Goal: Find specific page/section: Find specific page/section

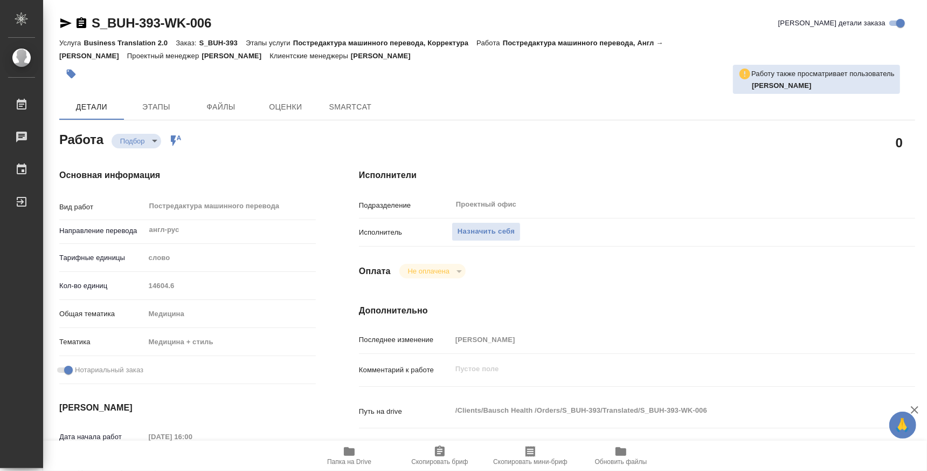
type textarea "x"
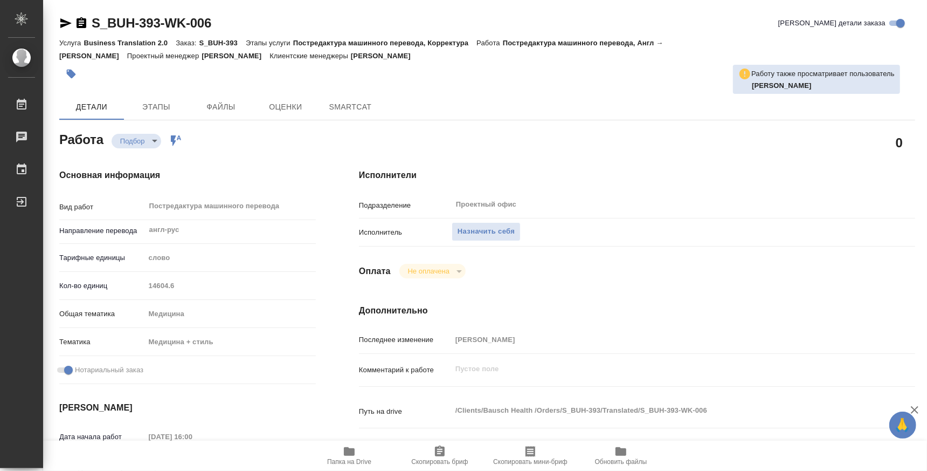
type textarea "x"
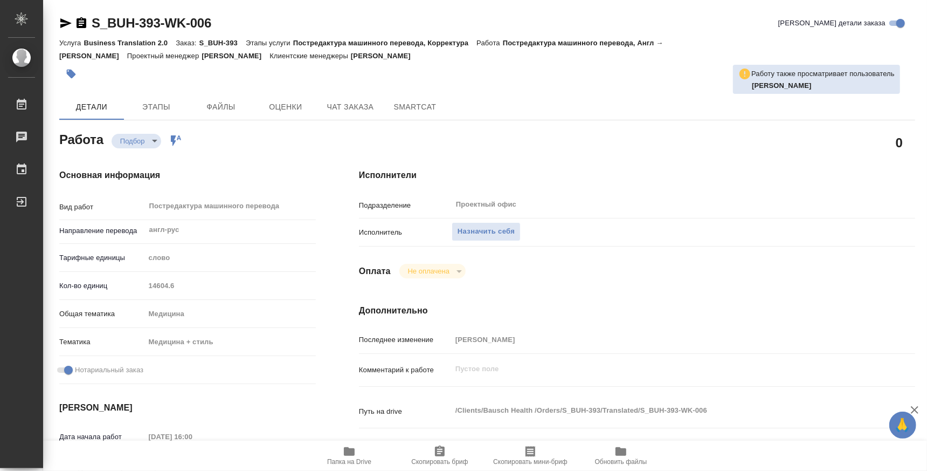
type textarea "x"
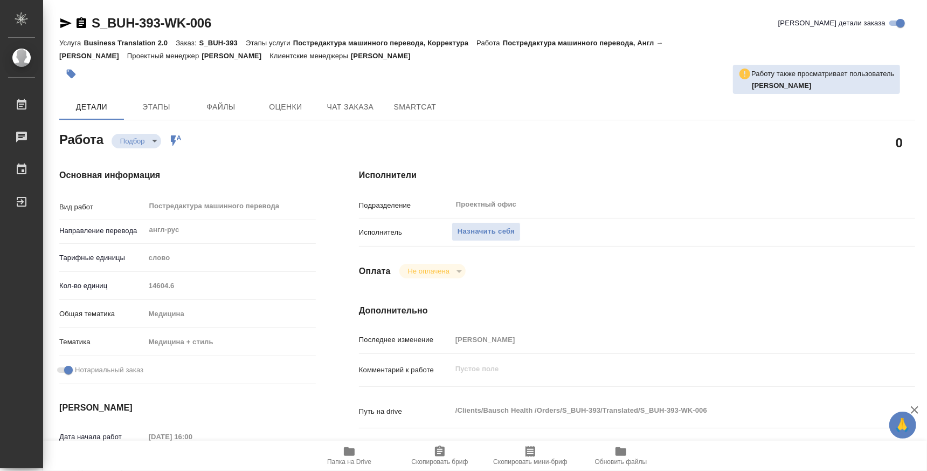
click at [357, 465] on button "Папка на Drive" at bounding box center [349, 455] width 91 height 30
type textarea "x"
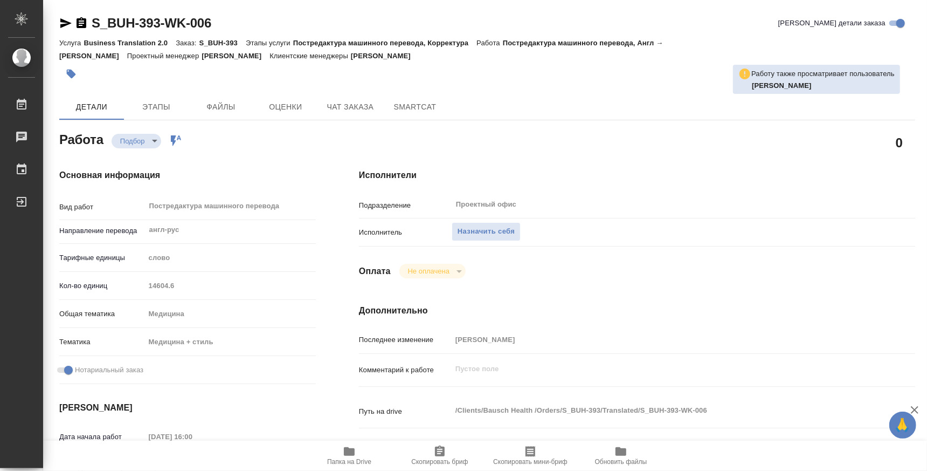
type textarea "x"
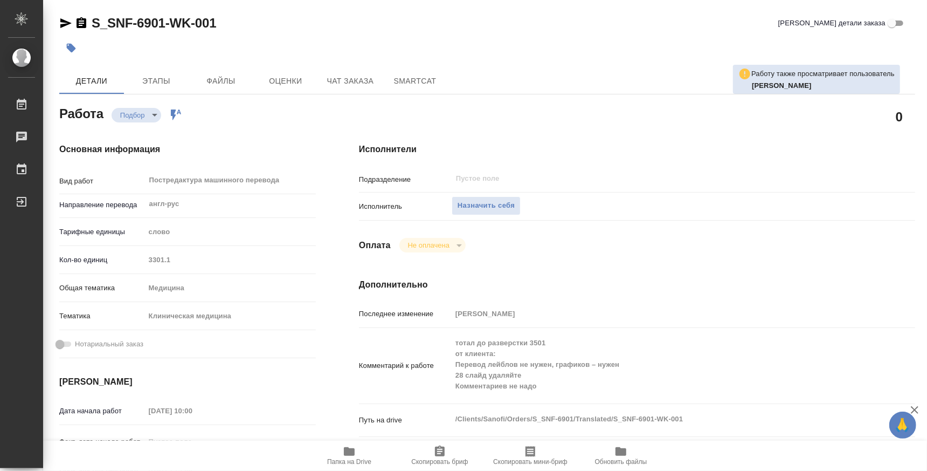
scroll to position [134, 0]
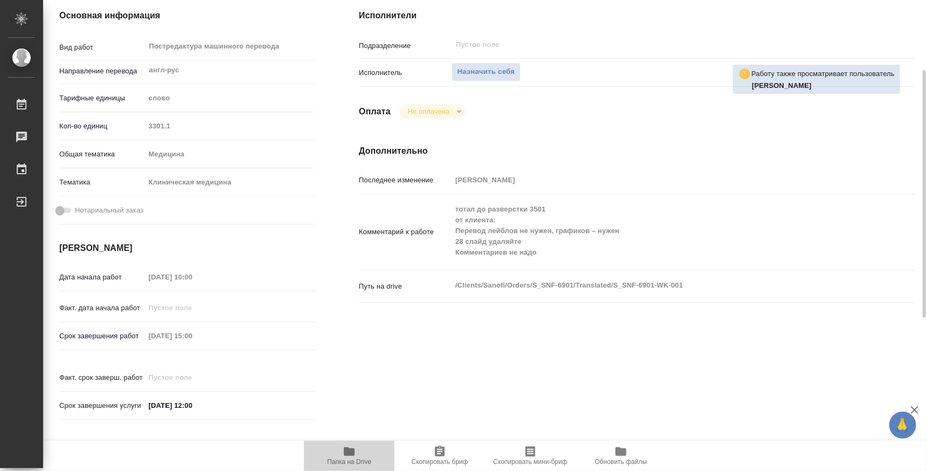
click at [343, 458] on span "Папка на Drive" at bounding box center [349, 462] width 44 height 8
